Goal: Register for event/course

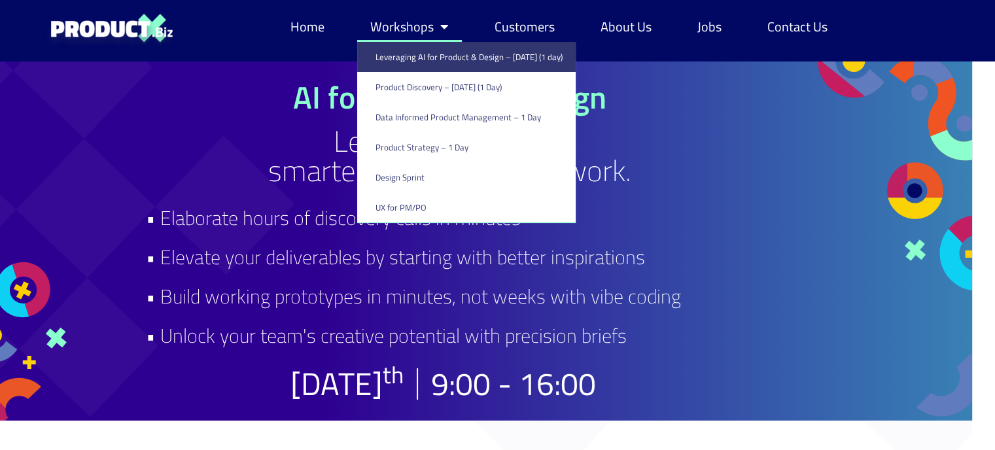
click at [424, 32] on link "Workshops" at bounding box center [409, 27] width 105 height 30
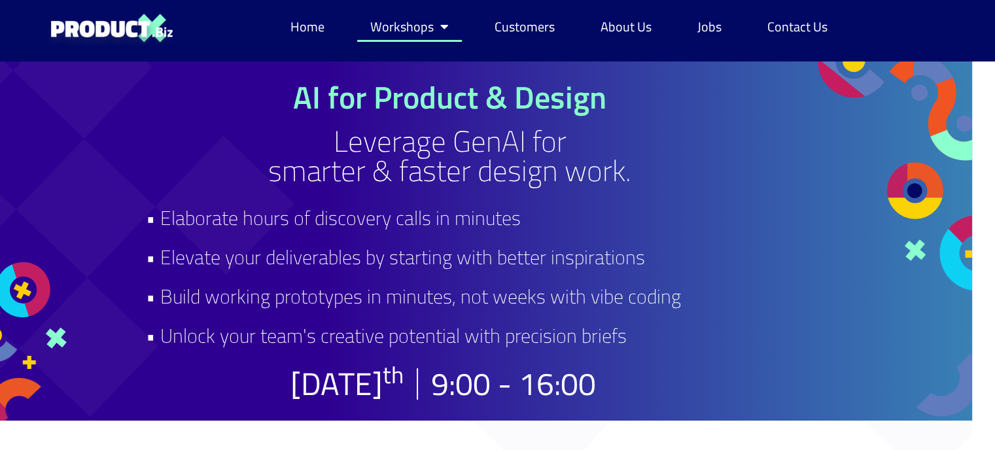
click at [424, 32] on link "Workshops" at bounding box center [409, 27] width 105 height 30
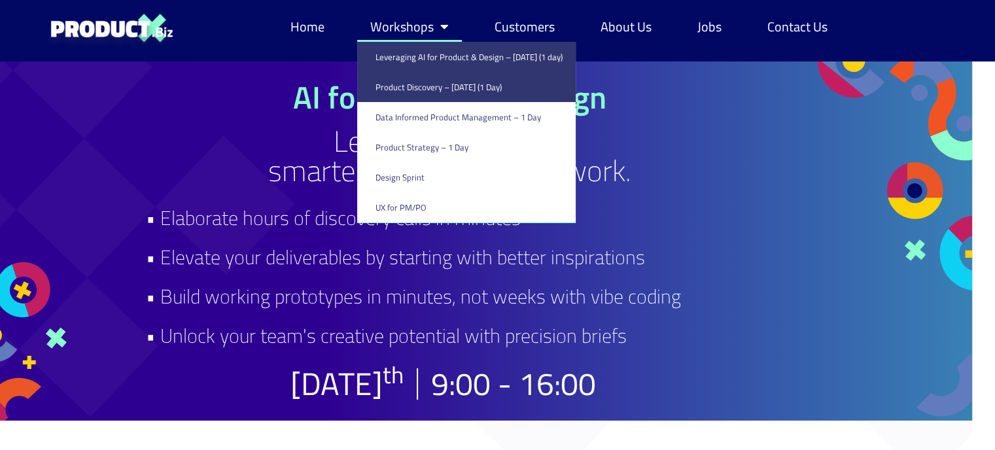
click at [445, 90] on link "Product Discovery​ – [DATE] (1 Day)" at bounding box center [466, 87] width 218 height 30
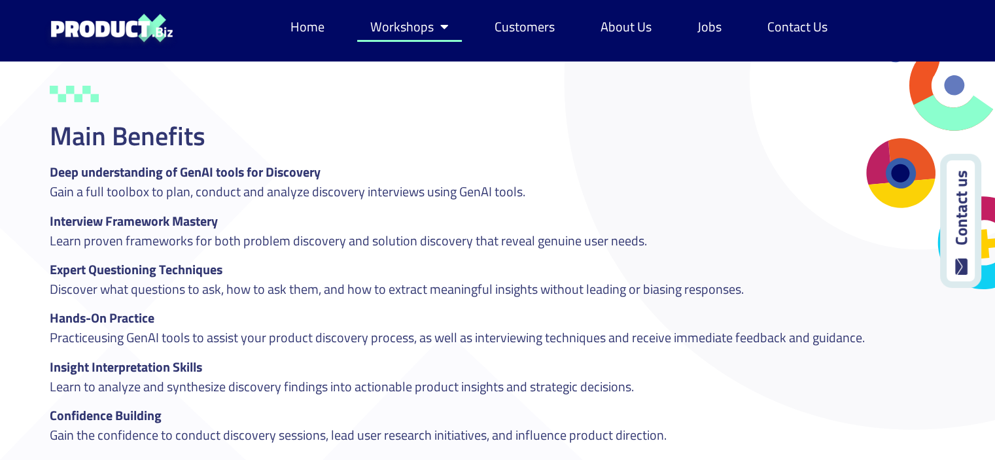
scroll to position [1473, 0]
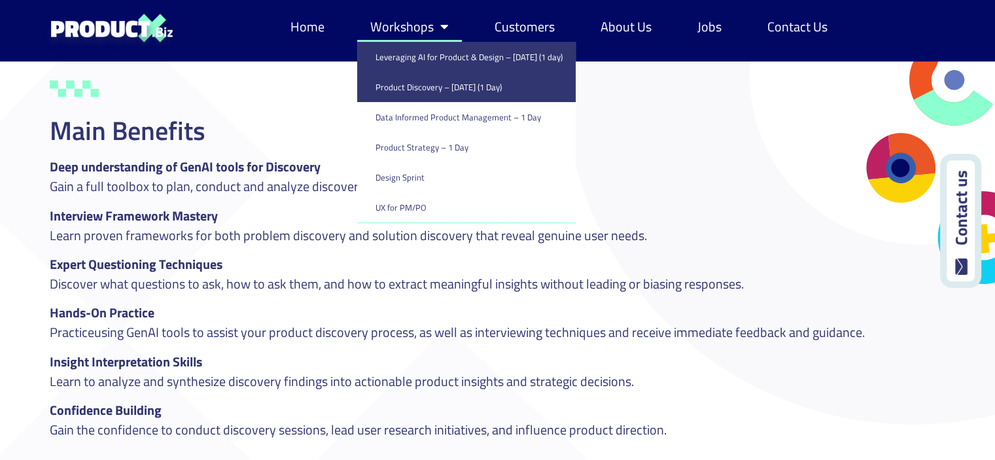
click at [423, 54] on link "Leveraging AI for Product & Design – [DATE] (1 day)" at bounding box center [466, 57] width 218 height 30
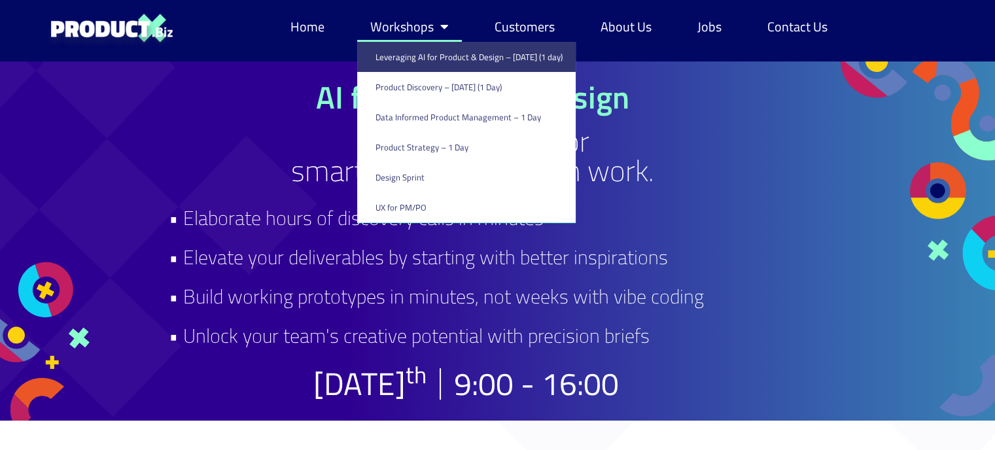
click at [427, 29] on link "Workshops" at bounding box center [409, 27] width 105 height 30
click at [442, 27] on span "Menu" at bounding box center [441, 27] width 15 height 26
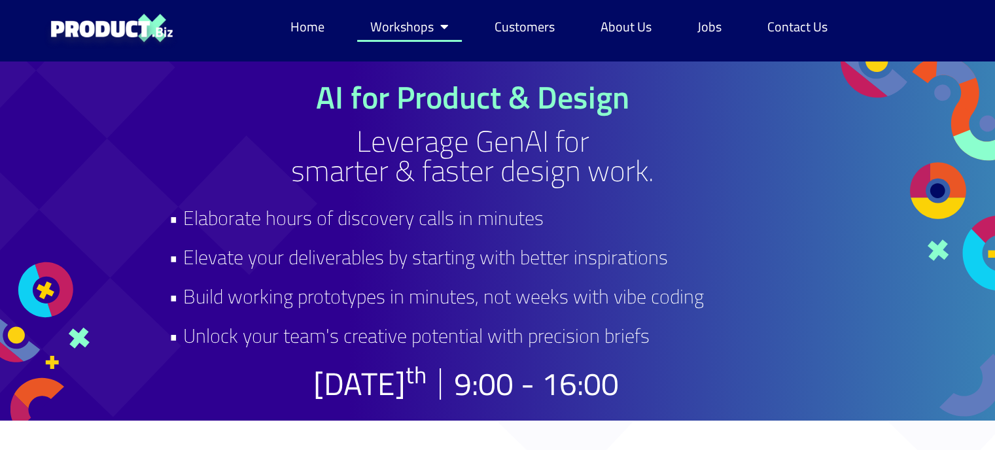
click at [442, 28] on span "Menu" at bounding box center [441, 27] width 15 height 26
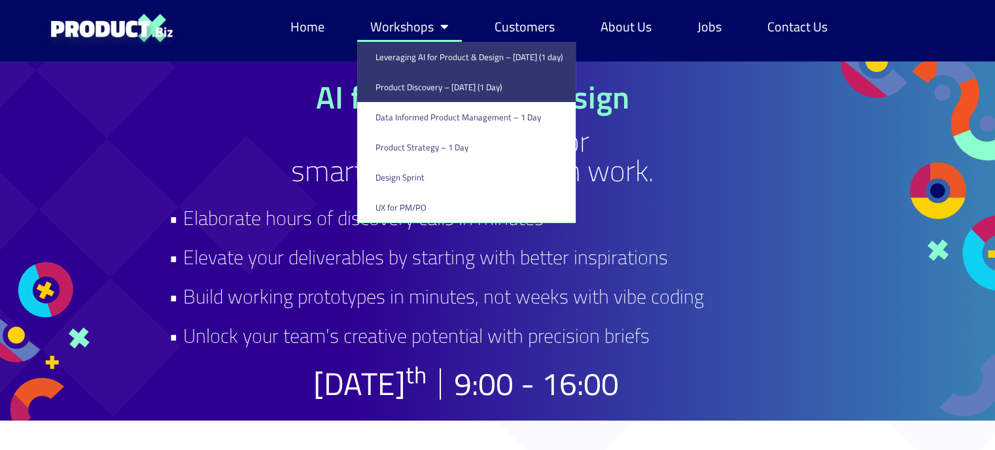
click at [423, 92] on link "Product Discovery​ – [DATE] (1 Day)" at bounding box center [466, 87] width 218 height 30
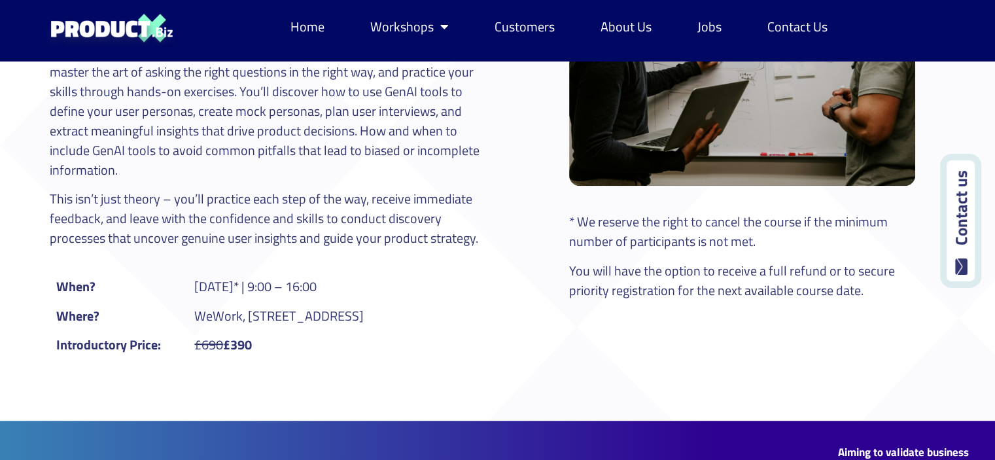
scroll to position [659, 0]
